Goal: Find contact information: Find contact information

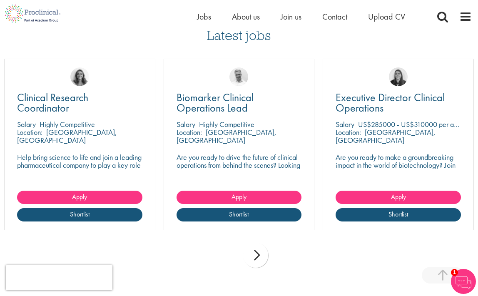
scroll to position [1014, 0]
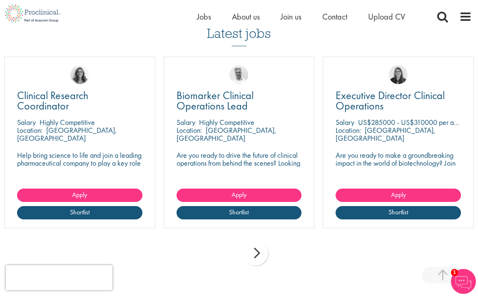
click at [253, 254] on div "next" at bounding box center [255, 253] width 25 height 25
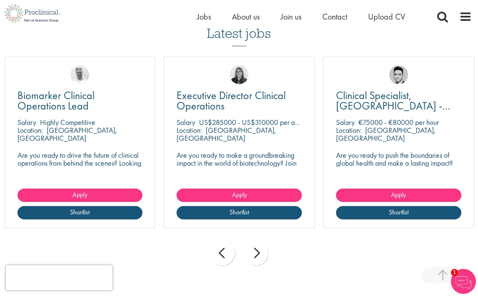
click at [223, 248] on div "prev" at bounding box center [222, 253] width 25 height 25
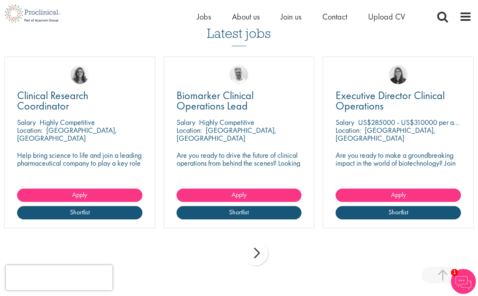
click at [260, 251] on div "next" at bounding box center [255, 253] width 25 height 25
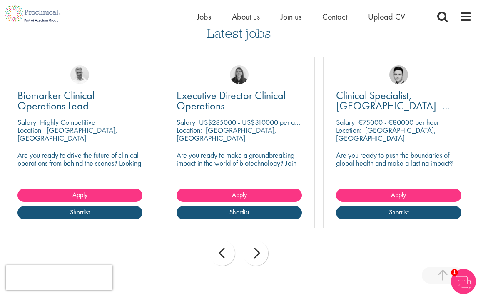
click at [260, 251] on div "next" at bounding box center [255, 253] width 25 height 25
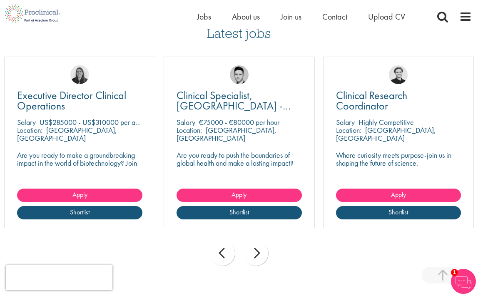
click at [260, 251] on div "next" at bounding box center [255, 253] width 25 height 25
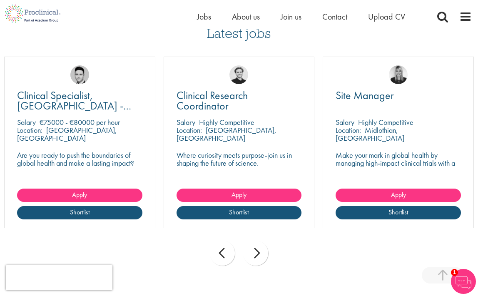
click at [260, 251] on div "next" at bounding box center [255, 253] width 25 height 25
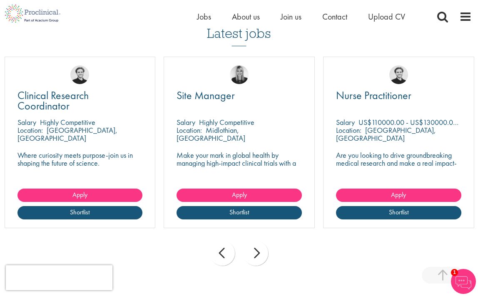
click at [260, 251] on div "next" at bounding box center [255, 253] width 25 height 25
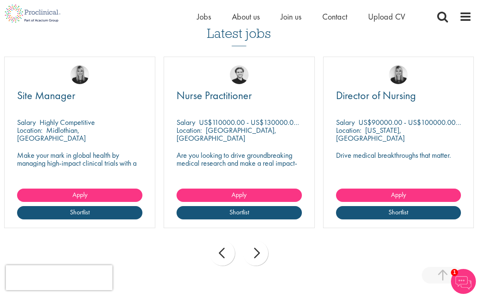
click at [260, 251] on div "next" at bounding box center [255, 253] width 25 height 25
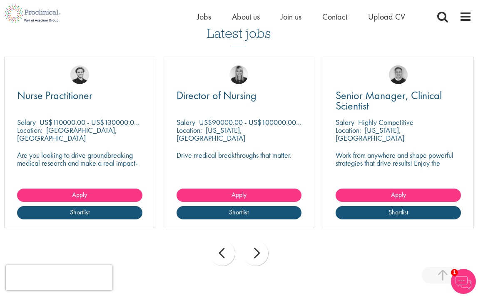
click at [260, 251] on div "next" at bounding box center [255, 253] width 25 height 25
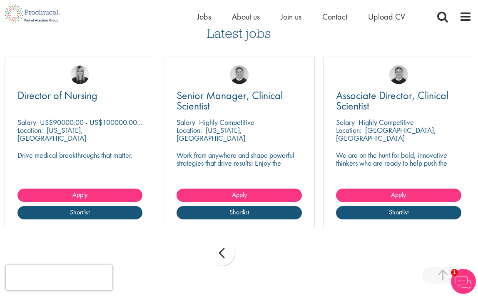
click at [260, 251] on div "prev next" at bounding box center [239, 254] width 478 height 36
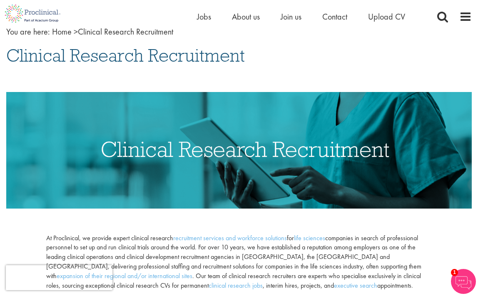
scroll to position [45, 0]
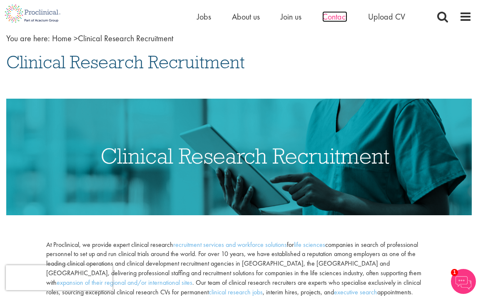
click at [341, 15] on span "Contact" at bounding box center [334, 16] width 25 height 11
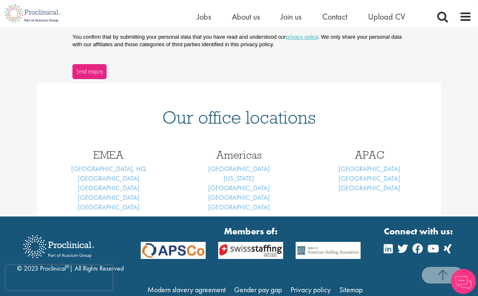
scroll to position [288, 0]
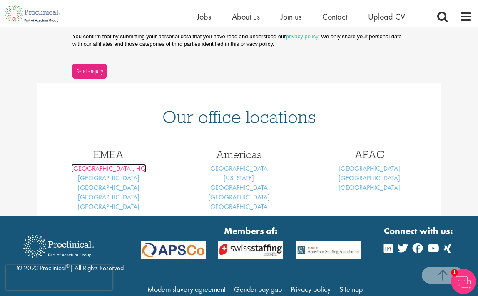
click at [116, 168] on link "[GEOGRAPHIC_DATA], HQ" at bounding box center [108, 168] width 75 height 9
